Goal: Use online tool/utility: Utilize a website feature to perform a specific function

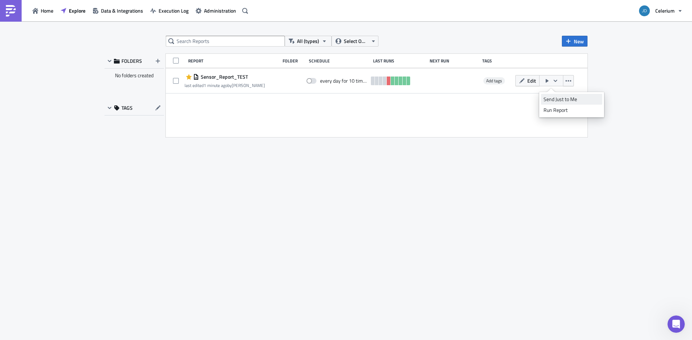
click at [561, 97] on div "Send Just to Me" at bounding box center [572, 99] width 56 height 7
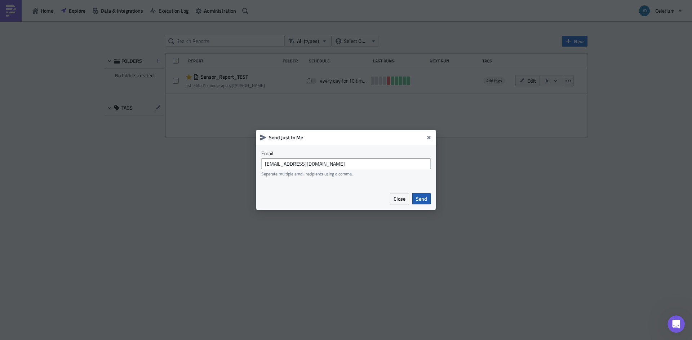
click at [419, 198] on span "Send" at bounding box center [421, 199] width 11 height 8
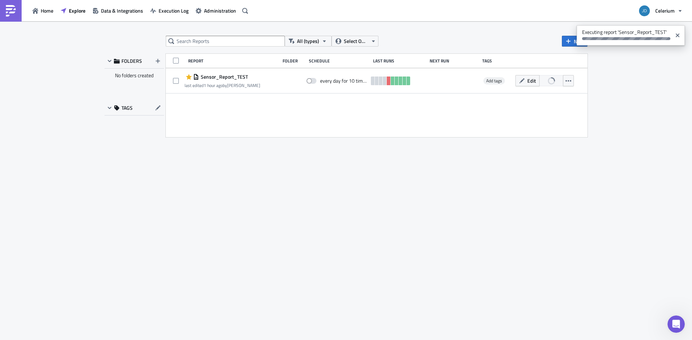
scroll to position [2825, 0]
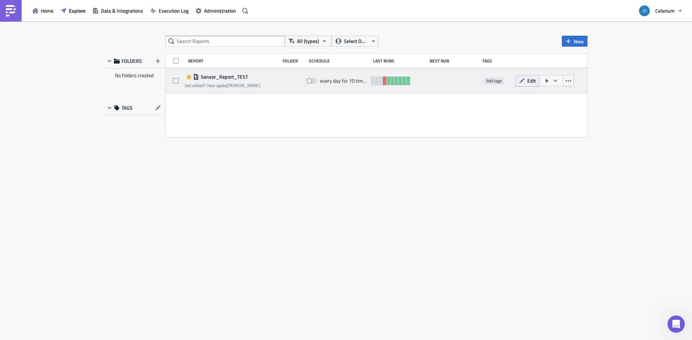
click at [529, 81] on span "Edit" at bounding box center [531, 81] width 9 height 8
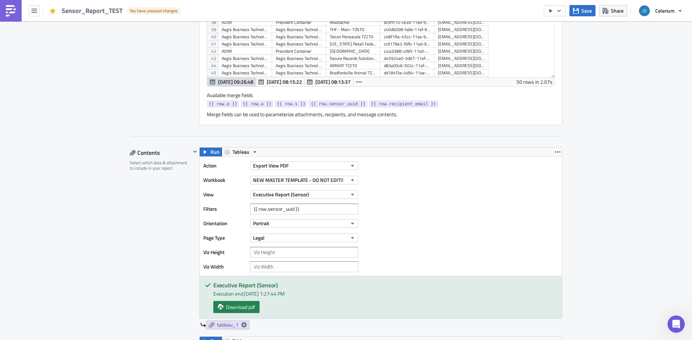
scroll to position [343, 0]
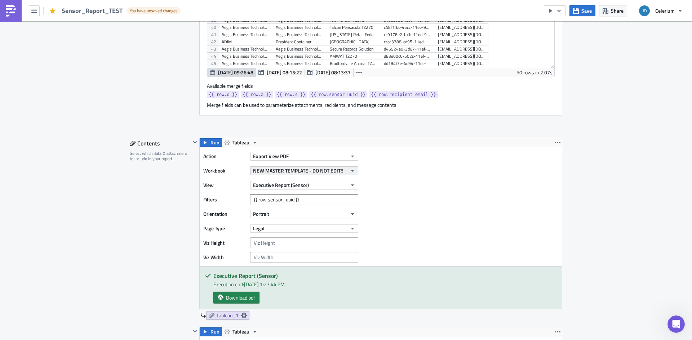
click at [347, 172] on button "NEW MASTER TEMPLATE - DO NOT EDIT!!" at bounding box center [304, 170] width 108 height 9
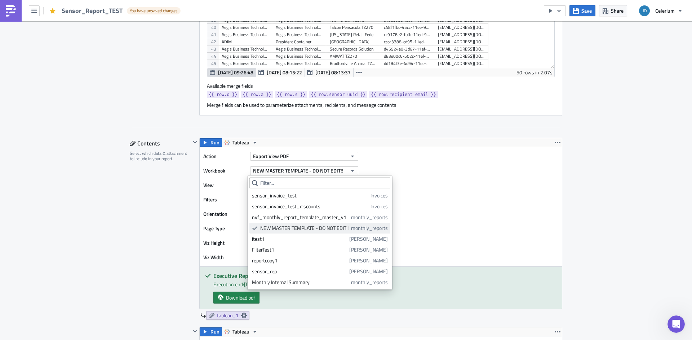
click at [363, 231] on span "monthly_reports" at bounding box center [369, 227] width 37 height 7
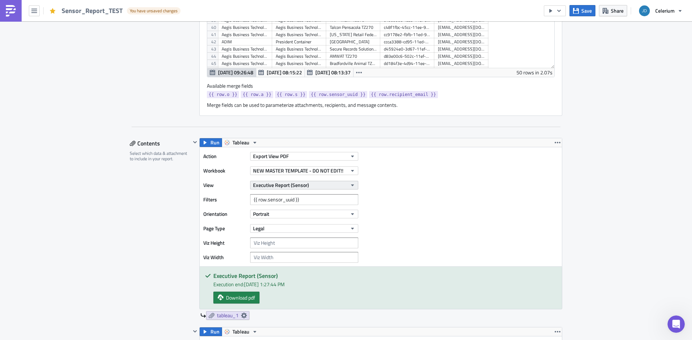
click at [334, 185] on button "Executive Report (Sensor)" at bounding box center [304, 185] width 108 height 9
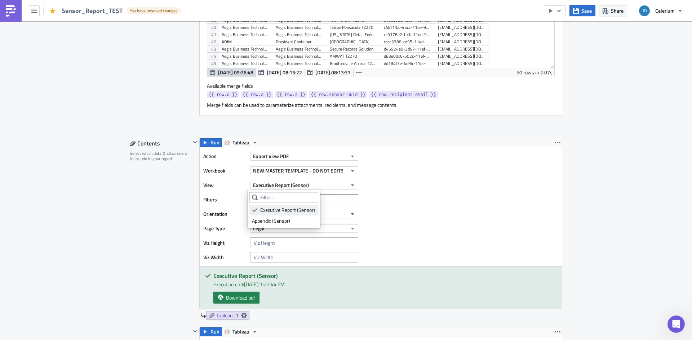
click at [316, 207] on div "Executive Report (Sensor)" at bounding box center [288, 209] width 56 height 7
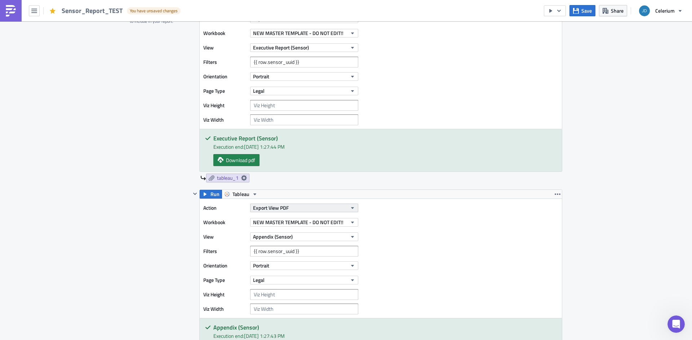
scroll to position [280, 0]
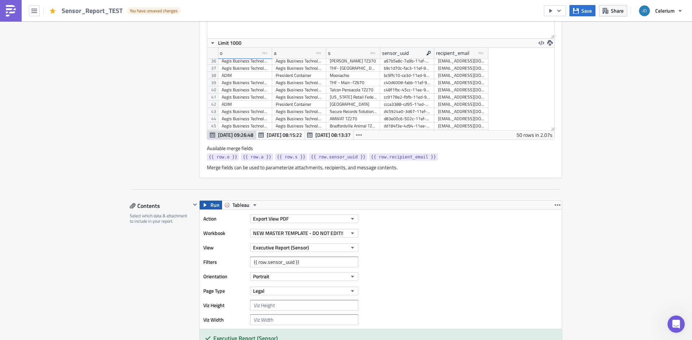
click at [211, 204] on span "Run" at bounding box center [215, 204] width 9 height 9
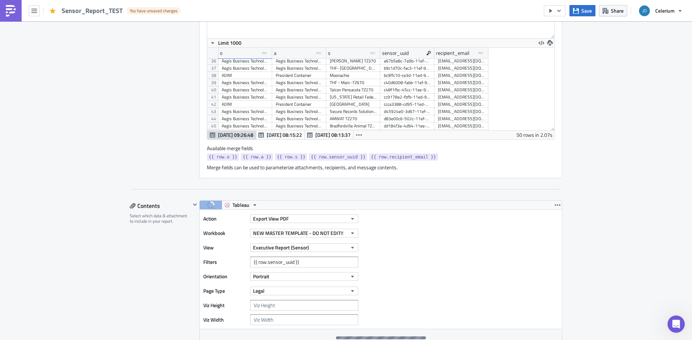
scroll to position [406, 0]
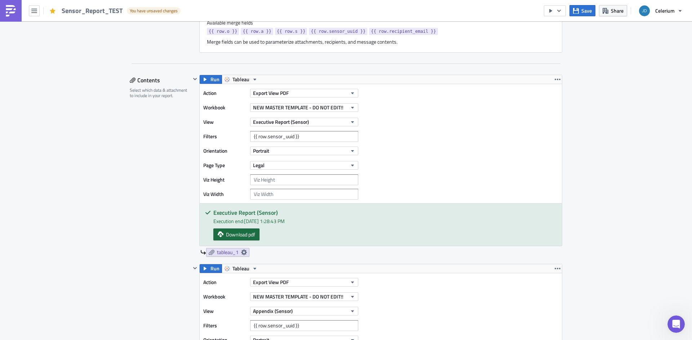
click at [247, 233] on span "Download pdf" at bounding box center [240, 234] width 29 height 8
click at [213, 270] on span "Run" at bounding box center [215, 268] width 9 height 9
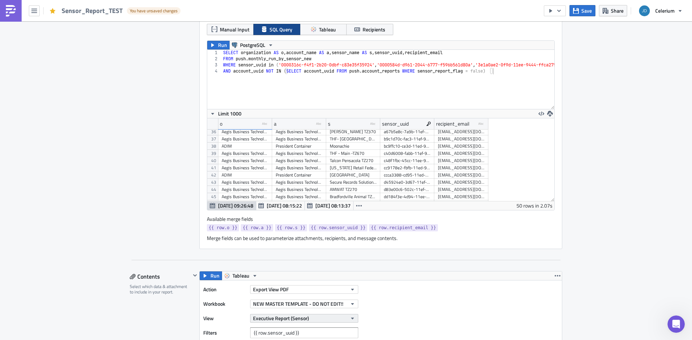
scroll to position [304, 0]
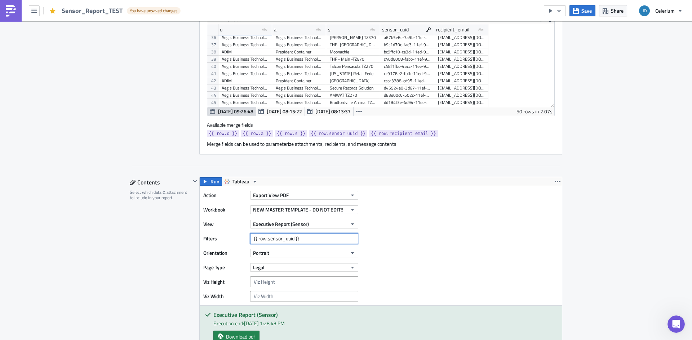
click at [314, 242] on input "{{ row.sensor_uuid }}" at bounding box center [304, 238] width 108 height 11
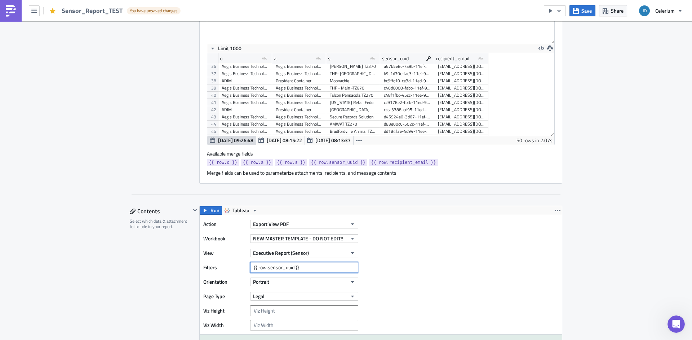
scroll to position [280, 0]
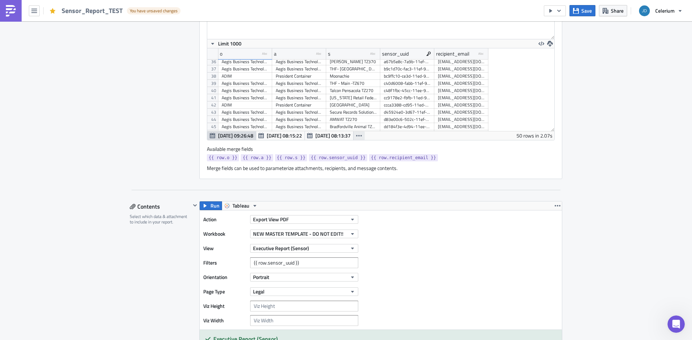
click at [358, 138] on button "button" at bounding box center [359, 135] width 12 height 9
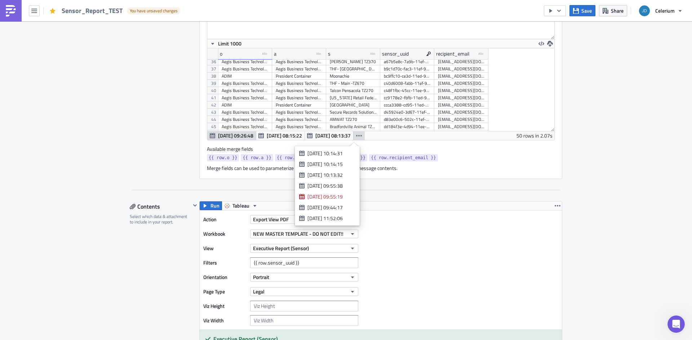
click at [358, 138] on button "button" at bounding box center [359, 135] width 12 height 9
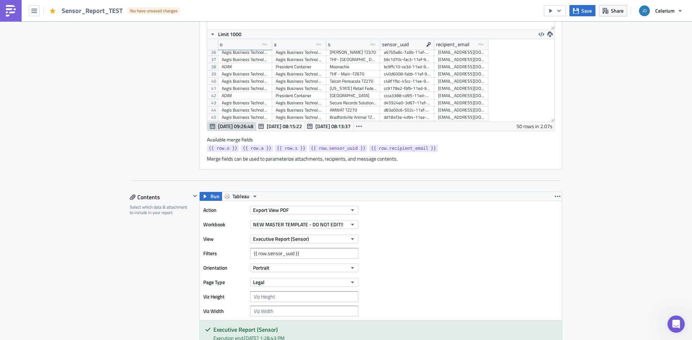
scroll to position [294, 0]
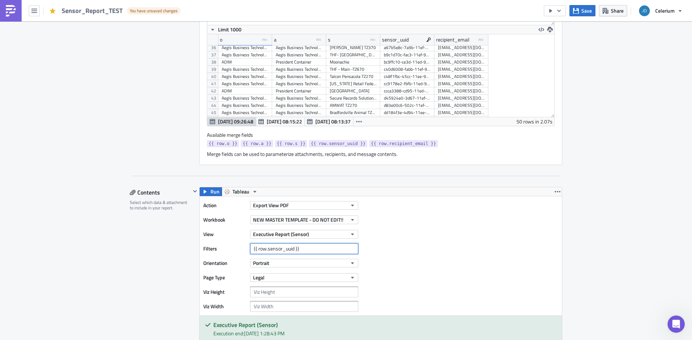
click at [315, 248] on input "{{ row.sensor_uuid }}" at bounding box center [304, 248] width 108 height 11
click at [555, 192] on icon "button" at bounding box center [558, 191] width 6 height 1
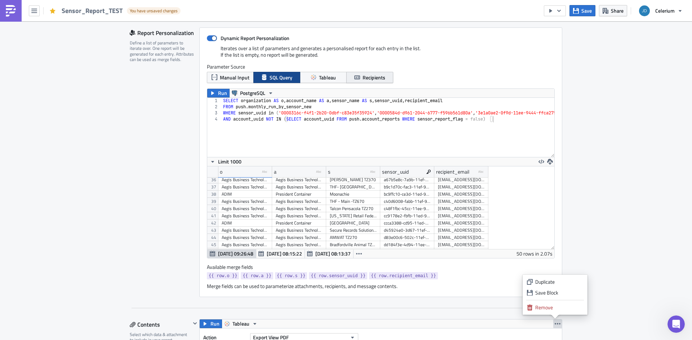
click at [363, 75] on span "Recipients" at bounding box center [374, 78] width 23 height 8
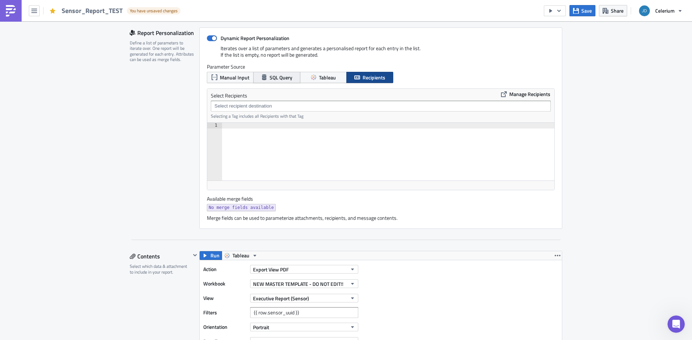
click at [289, 77] on span "SQL Query" at bounding box center [281, 78] width 23 height 8
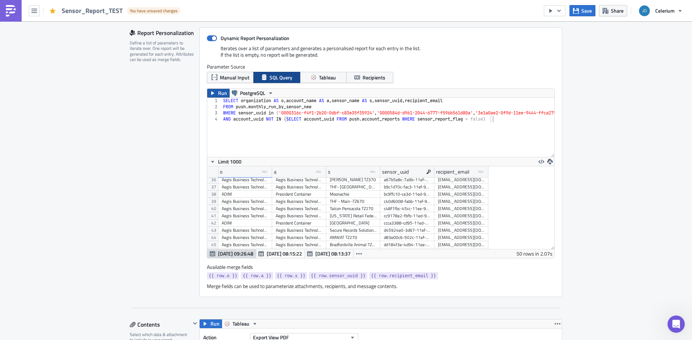
click at [212, 95] on icon "button" at bounding box center [213, 93] width 6 height 6
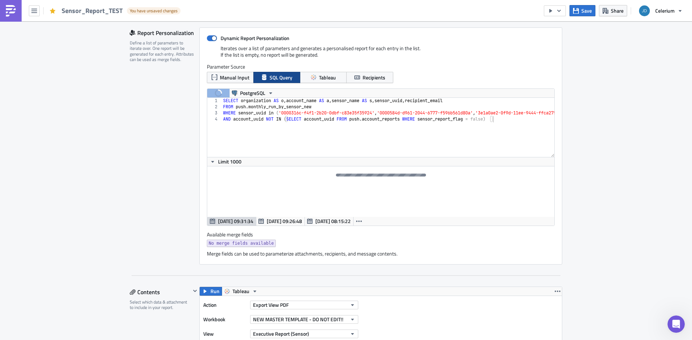
scroll to position [285, 0]
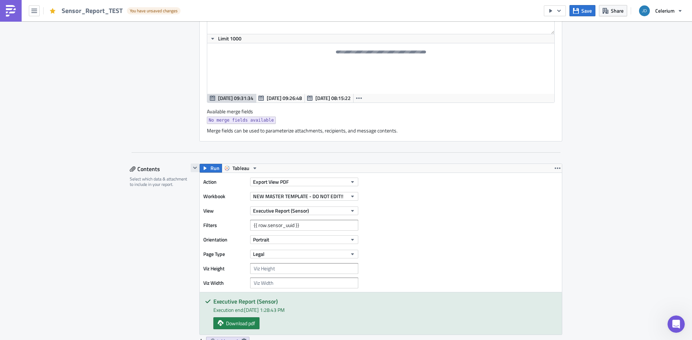
click at [193, 168] on icon "button" at bounding box center [195, 168] width 4 height 2
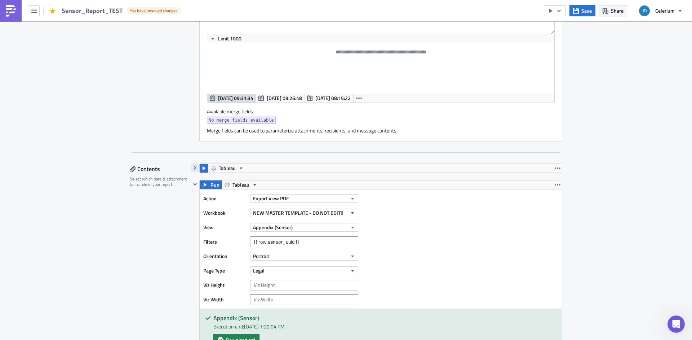
click at [194, 168] on icon "button" at bounding box center [195, 168] width 2 height 4
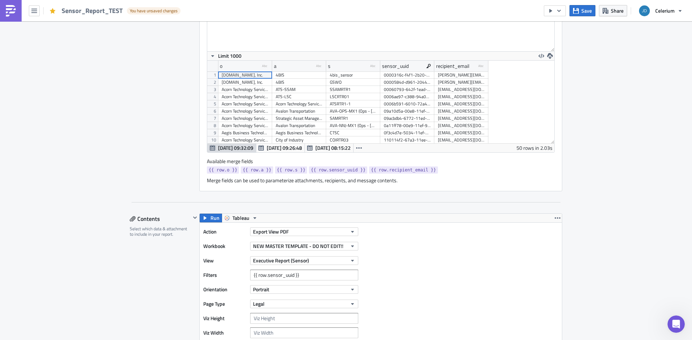
scroll to position [350, 0]
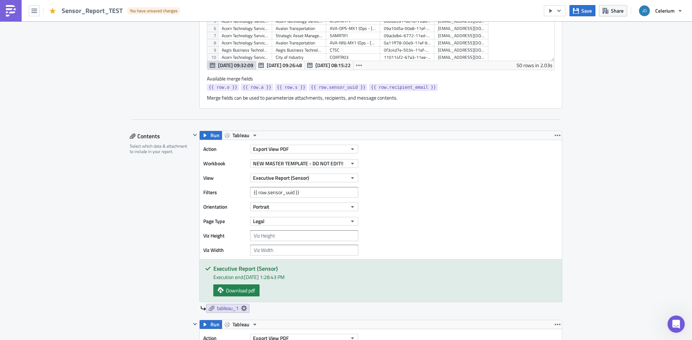
click at [314, 199] on div "Action Export View PDF Workbook NEW MASTER TEMPLATE - DO NOT EDIT!! View Execut…" at bounding box center [282, 199] width 159 height 112
drag, startPoint x: 301, startPoint y: 193, endPoint x: 291, endPoint y: 195, distance: 9.6
click at [291, 195] on input "{{ row.sensor_uuid }}" at bounding box center [304, 192] width 108 height 11
paste input "sensor_uuid"
type input "sensor_uuid"
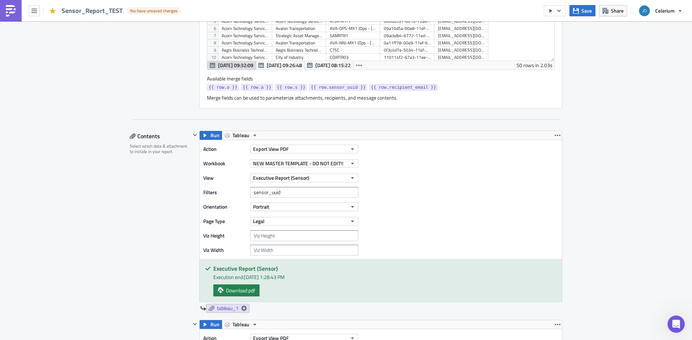
click at [410, 216] on div "Action Export View PDF Workbook NEW MASTER TEMPLATE - DO NOT EDIT!! View Execut…" at bounding box center [381, 199] width 362 height 119
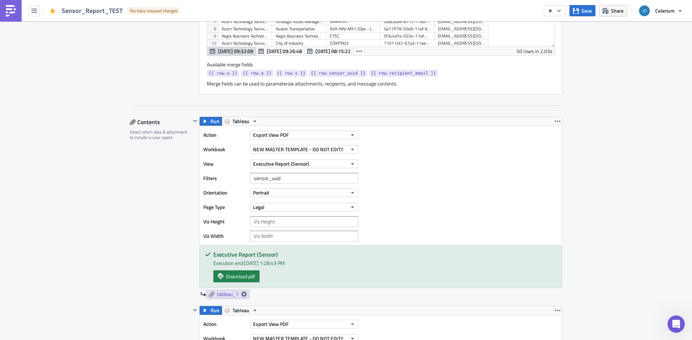
scroll to position [489, 0]
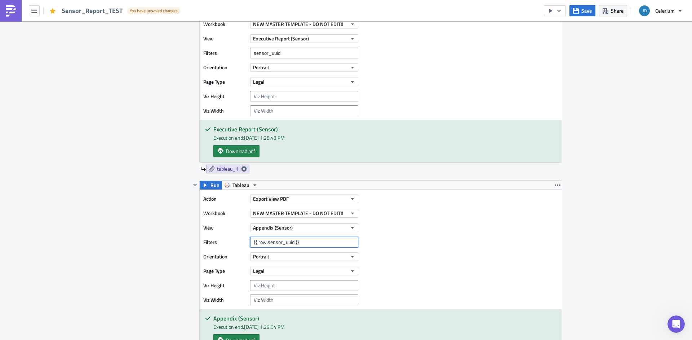
click at [301, 241] on input "{{ row.sensor_uuid }}" at bounding box center [304, 241] width 108 height 11
paste input "sensor_uuid"
type input "sensor_uuid"
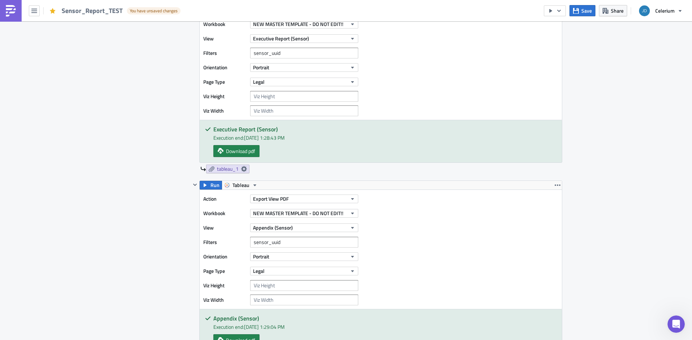
click at [397, 251] on div "Action Export View PDF Workbook NEW MASTER TEMPLATE - DO NOT EDIT!! View Append…" at bounding box center [381, 249] width 362 height 119
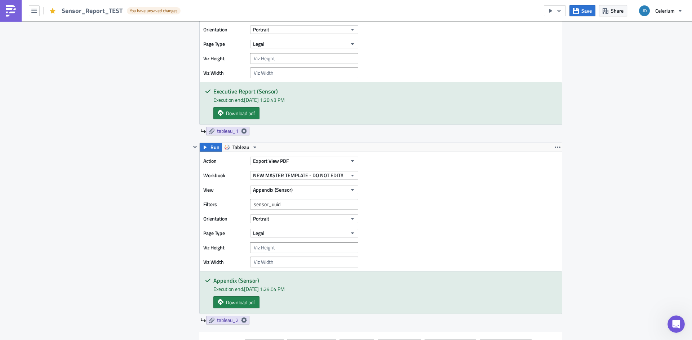
scroll to position [323, 0]
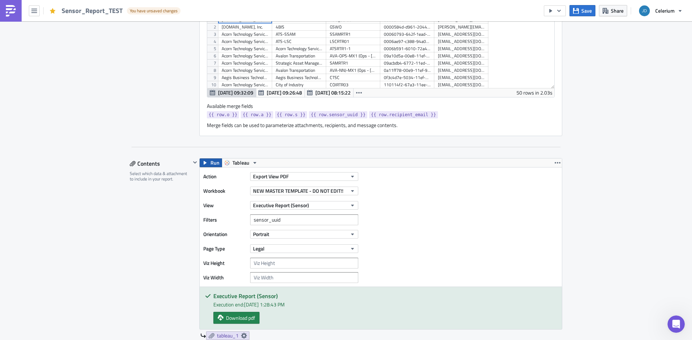
click at [213, 164] on span "Run" at bounding box center [215, 162] width 9 height 9
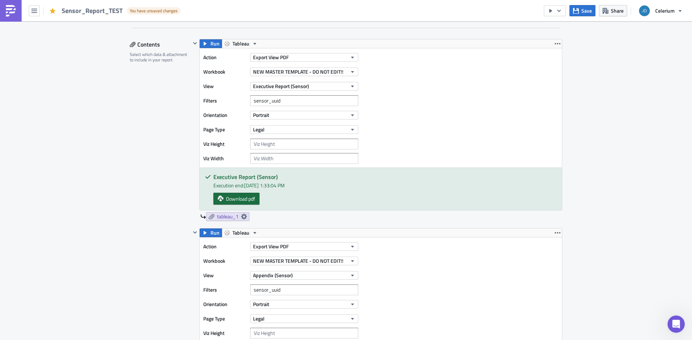
click at [233, 195] on span "Download pdf" at bounding box center [240, 199] width 29 height 8
click at [287, 103] on input "sensor_uuid" at bounding box center [304, 100] width 108 height 11
click at [206, 47] on button "Run" at bounding box center [211, 43] width 22 height 9
click at [250, 202] on span "Download pdf" at bounding box center [240, 199] width 29 height 8
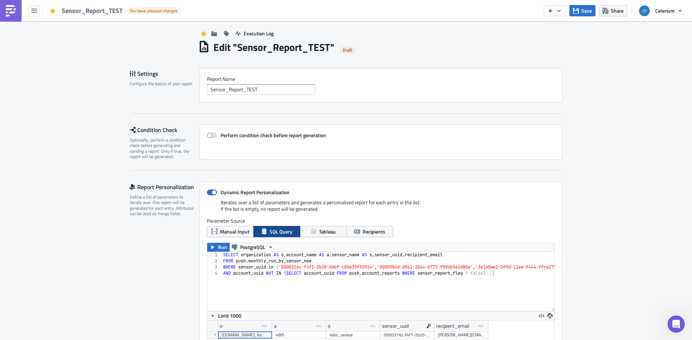
scroll to position [0, 0]
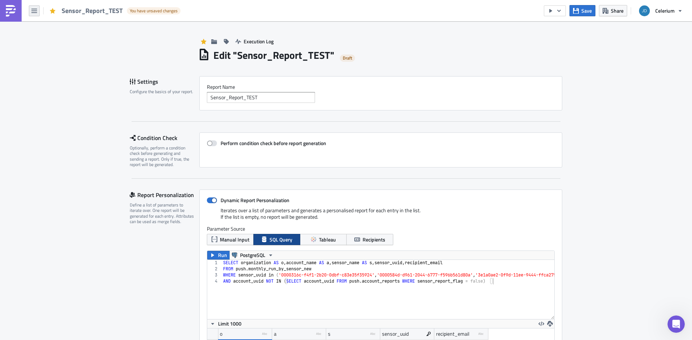
click at [32, 9] on icon "button" at bounding box center [34, 11] width 6 height 4
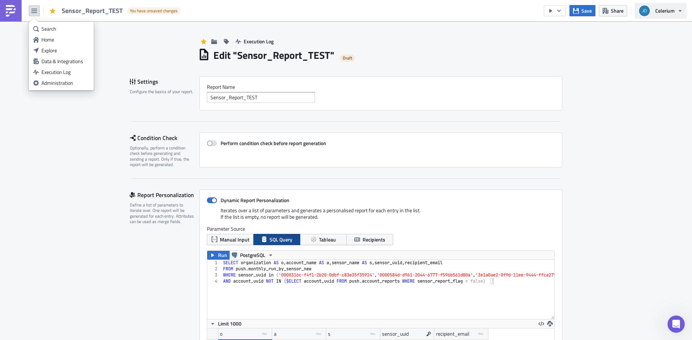
click at [661, 12] on span "Celerium" at bounding box center [664, 11] width 19 height 8
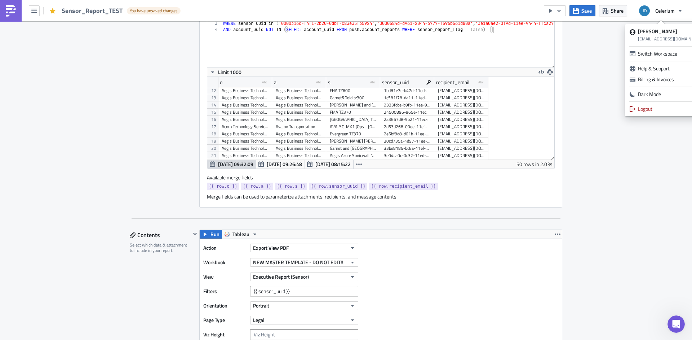
scroll to position [372, 0]
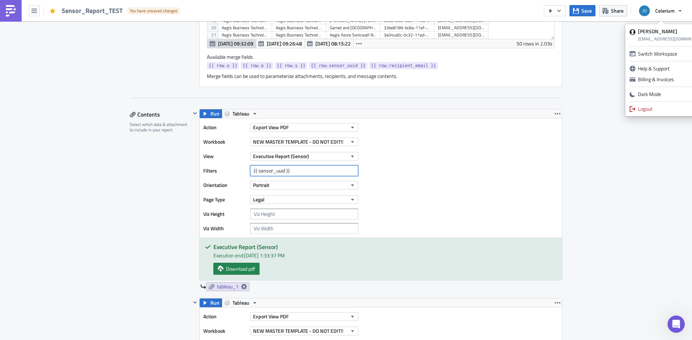
click at [250, 172] on input "{{ sensor_uuid }}" at bounding box center [304, 170] width 108 height 11
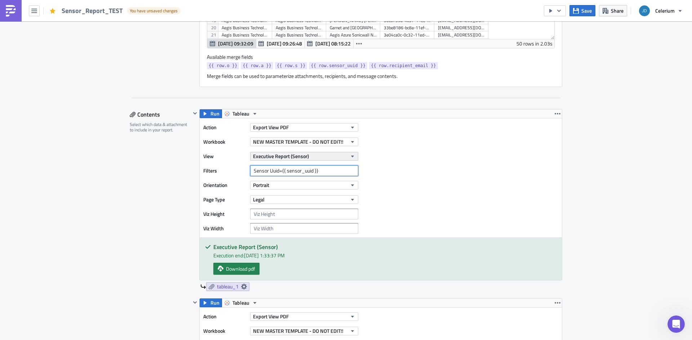
scroll to position [442, 0]
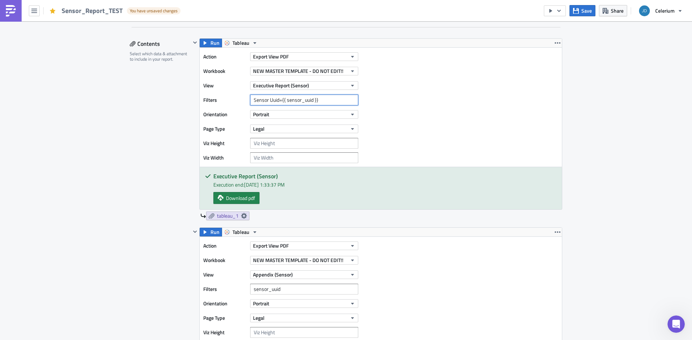
click at [323, 100] on input "Sensor Uuid={{ sensor_uuid }}" at bounding box center [304, 99] width 108 height 11
click at [278, 103] on input "Sensor Uuid={{ sensor_uuid }}" at bounding box center [304, 99] width 108 height 11
click at [284, 102] on input "Sensor Uuid={{ sensor_uuid }}" at bounding box center [304, 99] width 108 height 11
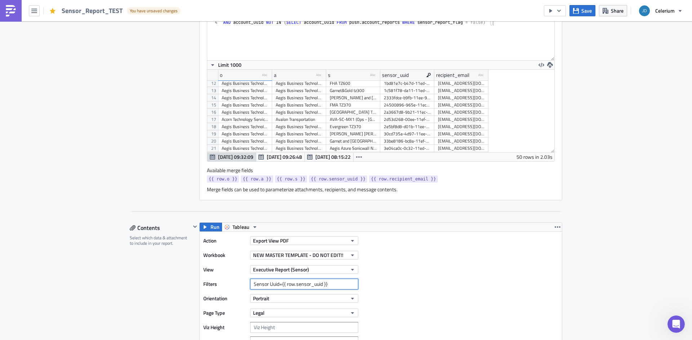
scroll to position [218, 0]
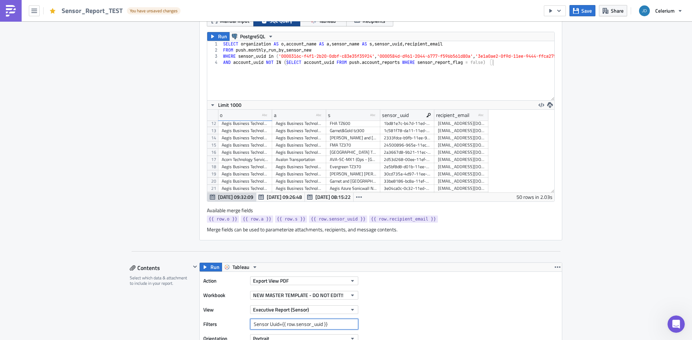
type input "Sensor Uuid={{ row.sensor_uuid }}"
click at [35, 13] on icon "button" at bounding box center [34, 11] width 6 height 4
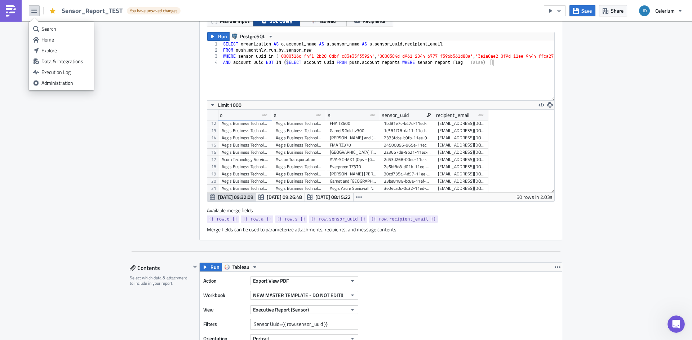
click at [35, 13] on icon "button" at bounding box center [34, 11] width 6 height 4
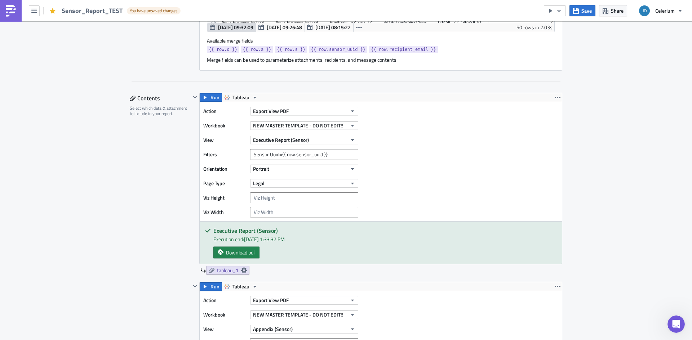
scroll to position [557, 0]
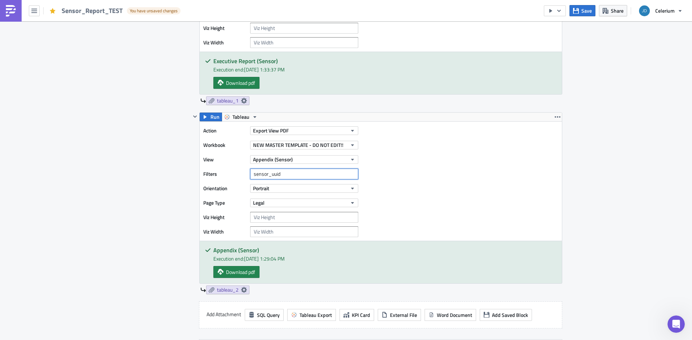
click at [305, 179] on input "sensor_uuid" at bounding box center [304, 173] width 108 height 11
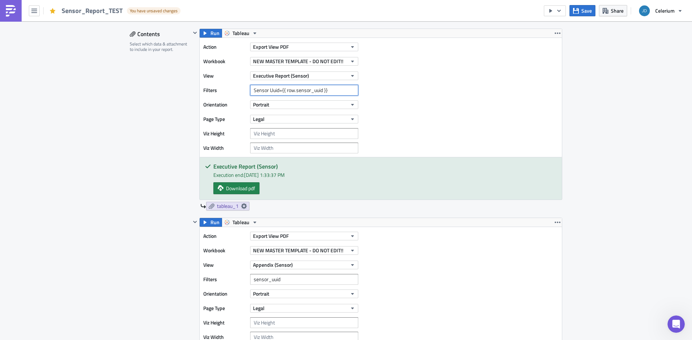
click at [329, 89] on input "Sensor Uuid={{ row.sensor_uuid }}" at bounding box center [304, 90] width 108 height 11
click at [305, 280] on input "sensor_uuid" at bounding box center [304, 279] width 108 height 11
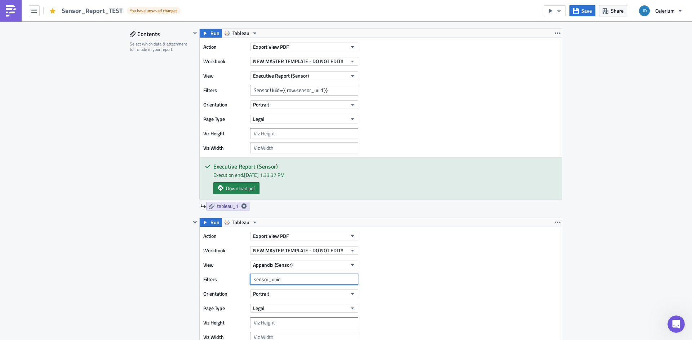
click at [305, 280] on input "sensor_uuid" at bounding box center [304, 279] width 108 height 11
paste input "Sensor Uuid={{ row.sensor_uuid }}"
type input "Sensor Uuid={{ row.sensor_uuid }}"
click at [407, 295] on div "Action Export View PDF Workbook NEW MASTER TEMPLATE - DO NOT EDIT!! View Append…" at bounding box center [381, 286] width 362 height 119
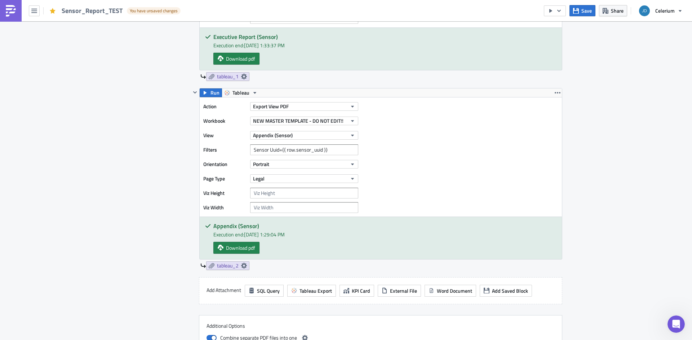
scroll to position [447, 0]
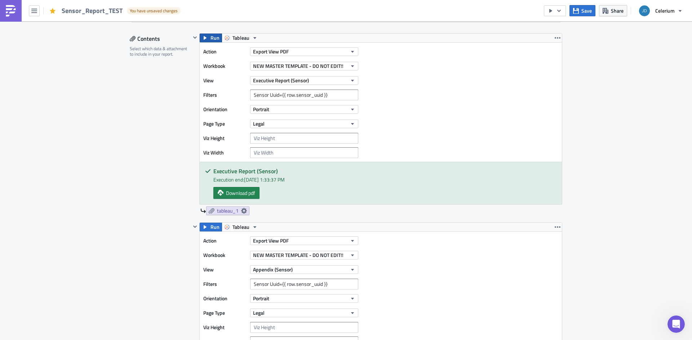
click at [212, 41] on span "Run" at bounding box center [215, 38] width 9 height 9
click at [243, 193] on span "Download pdf" at bounding box center [240, 193] width 29 height 8
click at [268, 95] on input "Sensor Uuid={{ row.sensor_uuid }}" at bounding box center [304, 94] width 108 height 11
type input "SensorUuid={{ row.sensor_uuid }}"
click at [211, 40] on span "Run" at bounding box center [215, 38] width 9 height 9
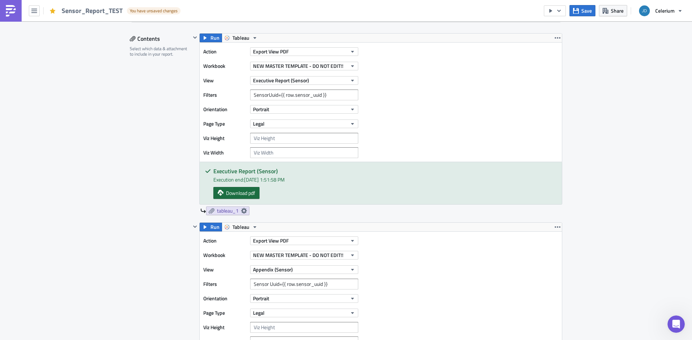
click at [227, 190] on span "Download pdf" at bounding box center [240, 193] width 29 height 8
click at [268, 284] on input "Sensor Uuid={{ row.sensor_uuid }}" at bounding box center [304, 283] width 108 height 11
type input "SensorUuid={{ row.sensor_uuid }}"
click at [593, 11] on button "Save" at bounding box center [583, 10] width 26 height 11
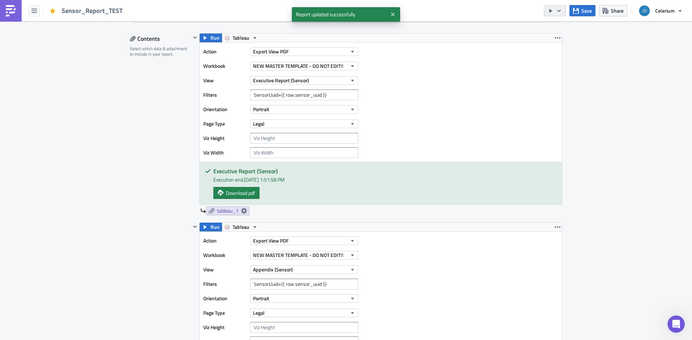
click at [560, 11] on icon "button" at bounding box center [559, 11] width 6 height 6
click at [561, 27] on div "Send Just to Me" at bounding box center [577, 28] width 56 height 7
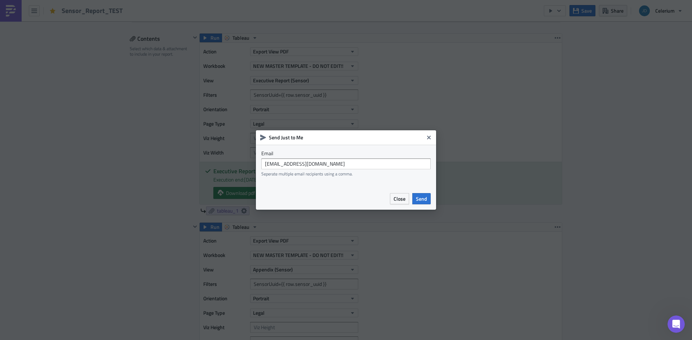
click at [426, 191] on div "Close Send" at bounding box center [346, 198] width 180 height 22
click at [425, 195] on span "Send" at bounding box center [421, 199] width 11 height 8
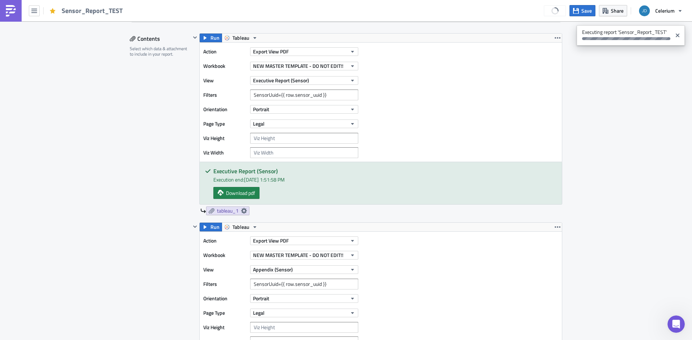
scroll to position [274, 0]
